Goal: Task Accomplishment & Management: Use online tool/utility

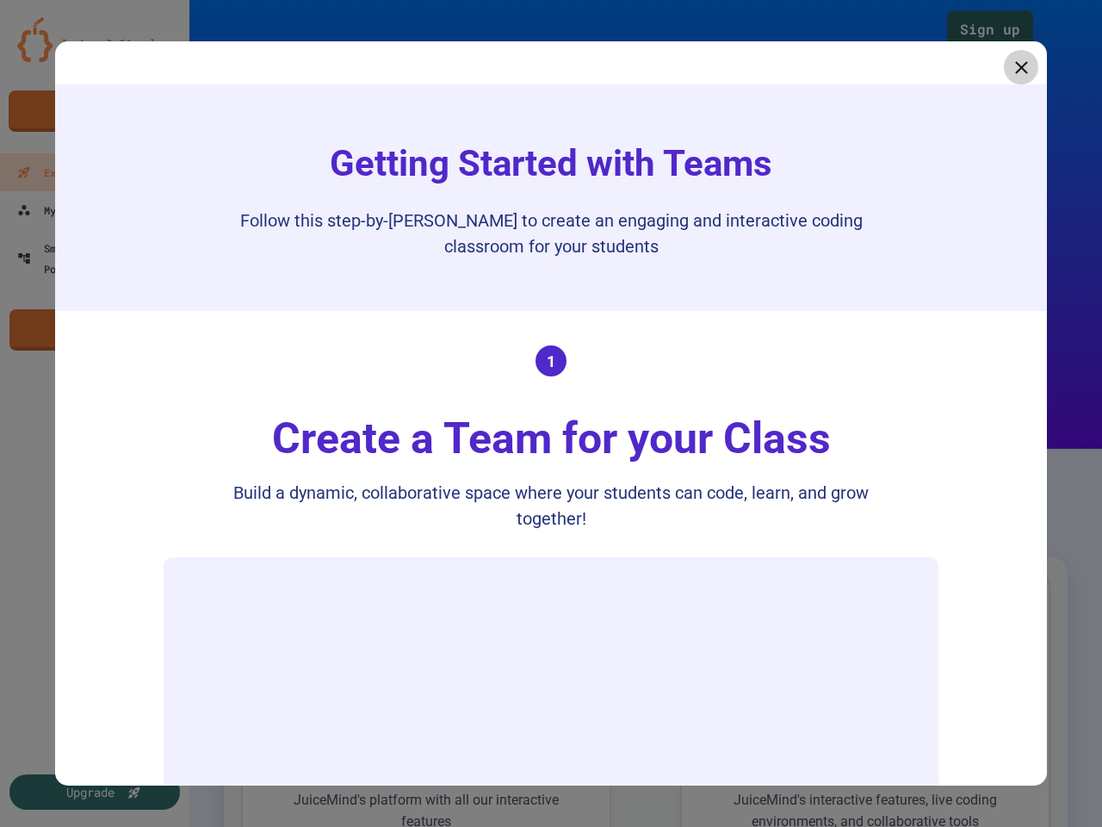
click at [551, 413] on div "Create a Team for your Class" at bounding box center [551, 438] width 593 height 65
click at [1015, 67] on icon at bounding box center [1021, 67] width 13 height 13
